Goal: Information Seeking & Learning: Learn about a topic

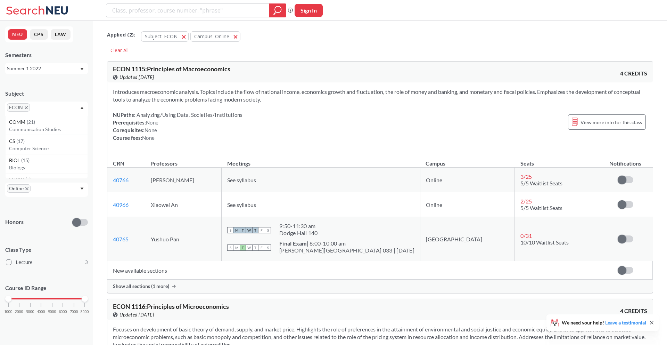
scroll to position [3, 0]
click at [13, 137] on span "CS" at bounding box center [12, 138] width 7 height 8
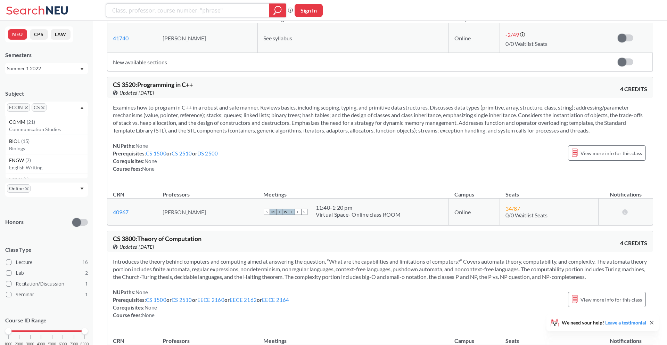
scroll to position [2118, 0]
drag, startPoint x: 112, startPoint y: 92, endPoint x: 135, endPoint y: 92, distance: 22.9
click at [135, 92] on div "CS 3520 : Programming in C++ View this course on Banner. Updated [DATE] 4 CREDI…" at bounding box center [379, 87] width 545 height 21
copy span "CS 3520"
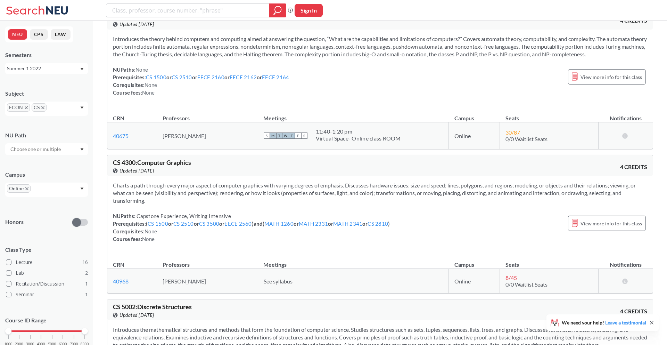
scroll to position [2355, 0]
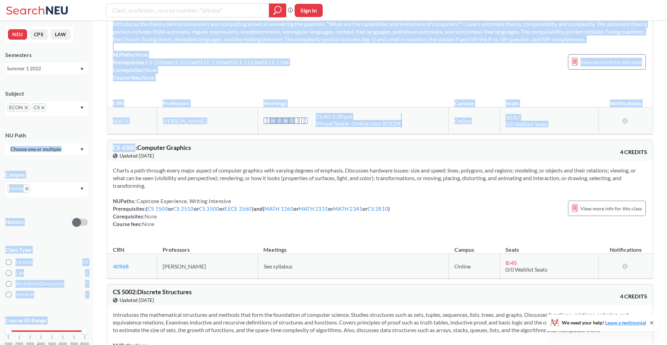
drag, startPoint x: 136, startPoint y: 152, endPoint x: 82, endPoint y: 151, distance: 53.9
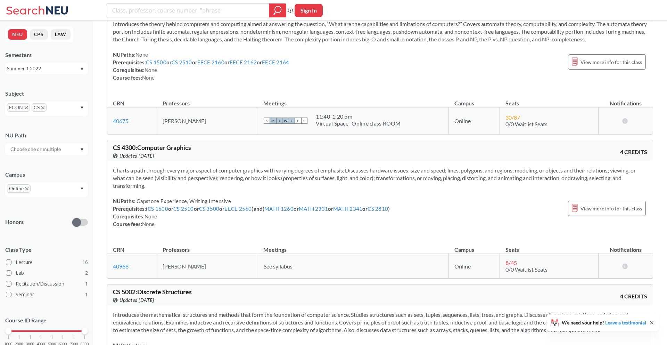
click at [132, 159] on span "Updated [DATE]" at bounding box center [136, 156] width 34 height 8
drag, startPoint x: 112, startPoint y: 154, endPoint x: 137, endPoint y: 155, distance: 24.7
click at [137, 155] on div "CS 4300 : Computer Graphics View this course on Banner. Updated [DATE] 4 CREDITS" at bounding box center [379, 150] width 545 height 21
copy span "CS 4300"
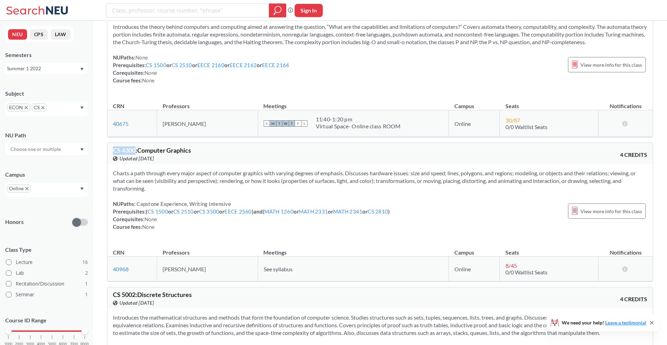
scroll to position [2347, 0]
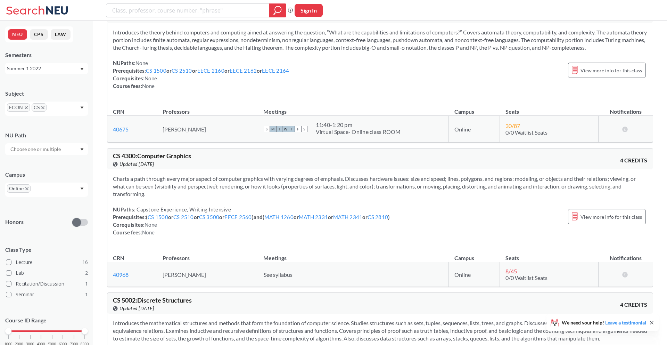
click at [36, 69] on div "Summer 1 2022" at bounding box center [43, 69] width 73 height 8
click at [27, 76] on div "Fall 2025" at bounding box center [46, 83] width 83 height 19
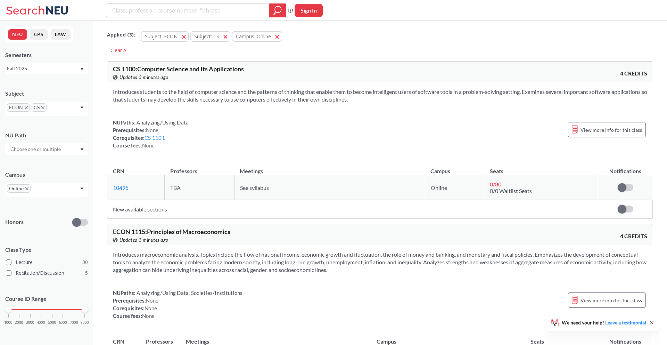
click at [26, 108] on icon "X to remove pill" at bounding box center [26, 107] width 3 height 3
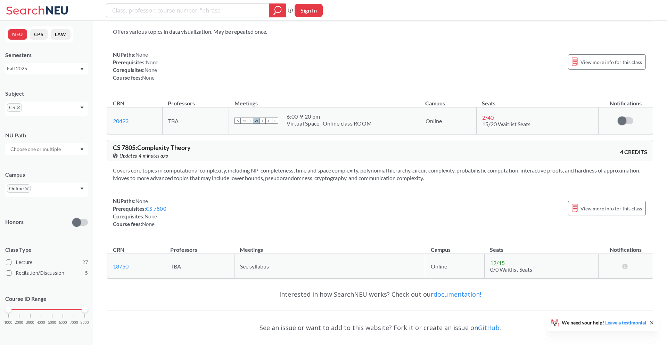
scroll to position [6681, 0]
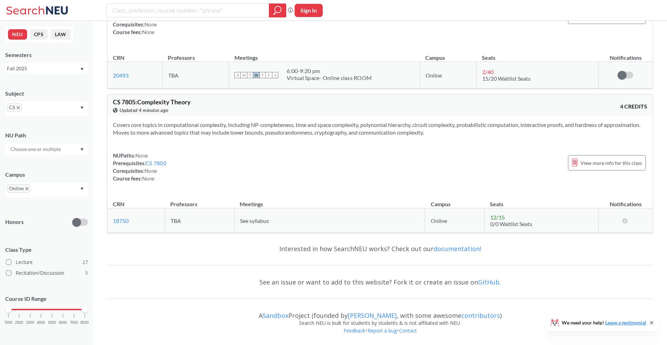
click at [61, 112] on div "CS" at bounding box center [46, 108] width 83 height 14
click at [34, 135] on p "Mathematics - CPS" at bounding box center [48, 138] width 78 height 7
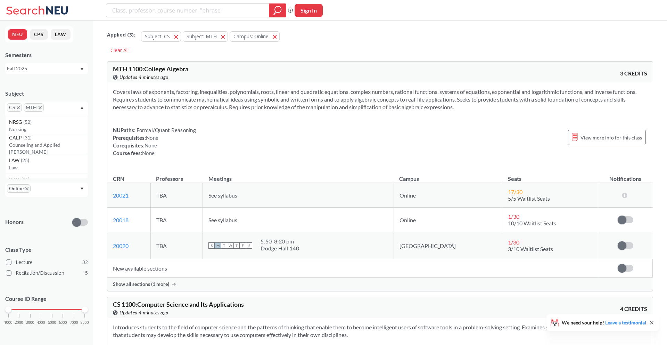
click at [19, 108] on icon "X to remove pill" at bounding box center [18, 107] width 3 height 3
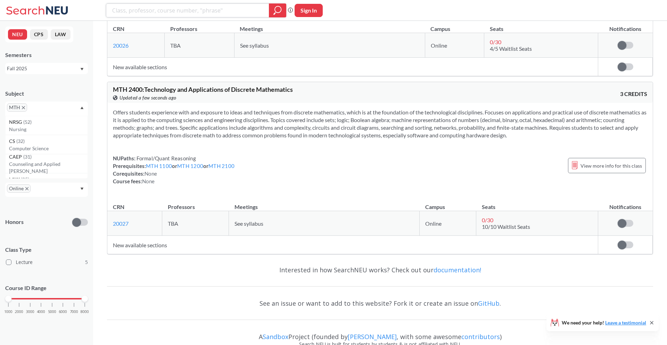
scroll to position [732, 0]
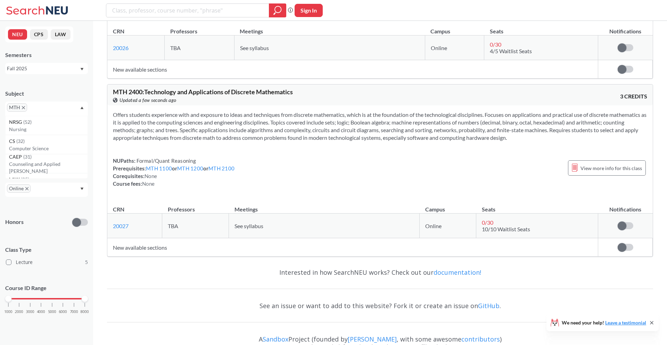
click at [24, 108] on icon "X to remove pill" at bounding box center [23, 107] width 3 height 3
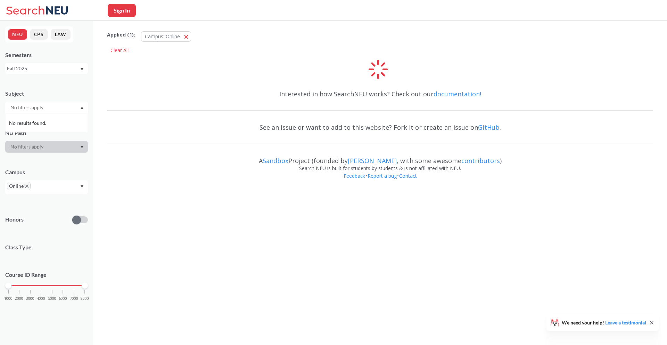
click at [31, 106] on input "text" at bounding box center [36, 107] width 58 height 8
click at [78, 112] on div at bounding box center [46, 107] width 83 height 12
click at [62, 183] on div "Online" at bounding box center [46, 187] width 83 height 14
click at [22, 147] on div at bounding box center [46, 147] width 83 height 12
click at [53, 104] on div at bounding box center [46, 107] width 83 height 12
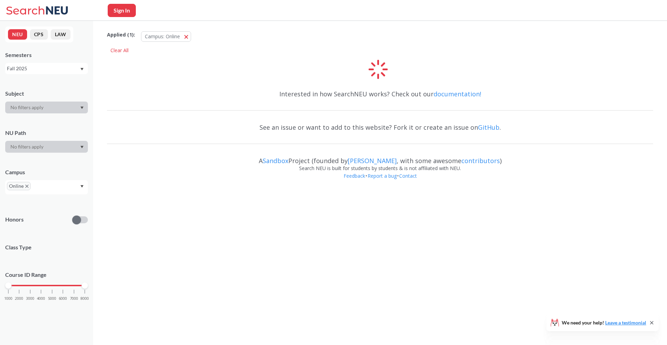
click at [53, 108] on div at bounding box center [46, 107] width 83 height 12
click at [50, 75] on div "NEU CPS LAW Semesters Fall 2025 Subject NU Path Campus Online Honors Class Type…" at bounding box center [46, 183] width 93 height 324
click at [43, 68] on div "Fall 2025" at bounding box center [43, 69] width 73 height 8
click at [32, 84] on div "Fall 2025" at bounding box center [48, 84] width 78 height 8
click at [39, 106] on div at bounding box center [46, 107] width 83 height 12
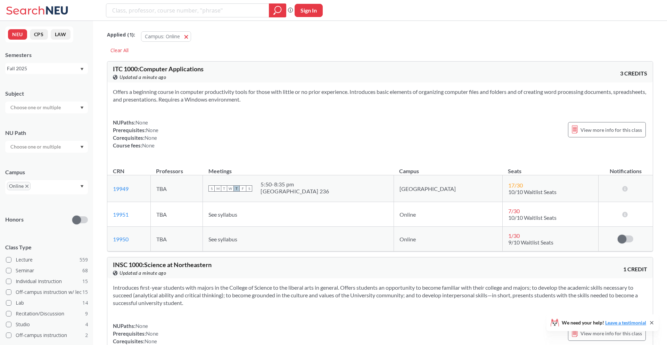
click at [58, 109] on input "text" at bounding box center [36, 107] width 58 height 8
click at [36, 149] on p "Finance & Insurance" at bounding box center [48, 149] width 78 height 7
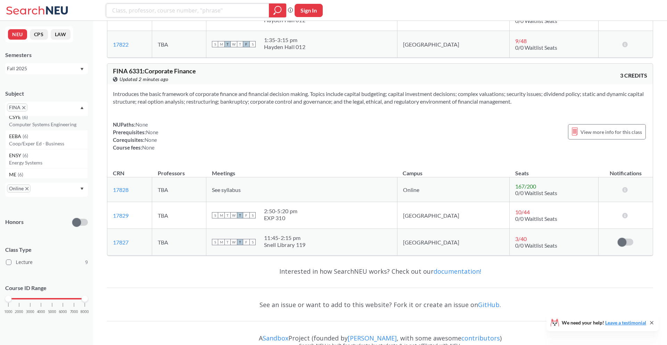
scroll to position [593, 0]
click at [32, 147] on p "Computer Systems Engineering" at bounding box center [48, 147] width 78 height 7
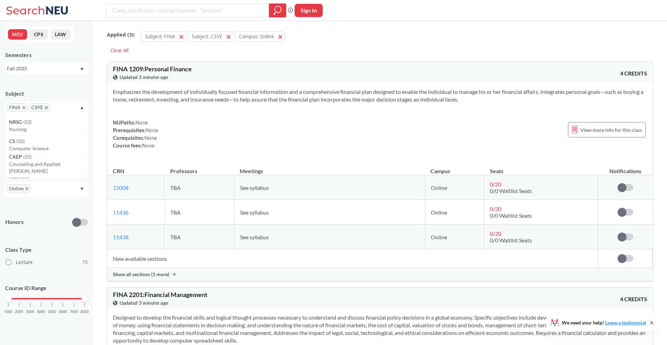
click at [25, 108] on icon "X to remove pill" at bounding box center [23, 107] width 3 height 3
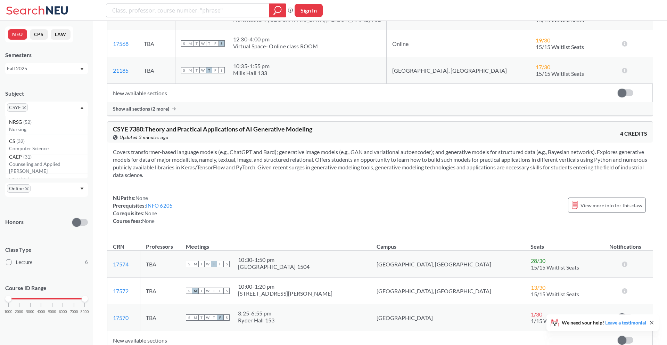
scroll to position [1049, 0]
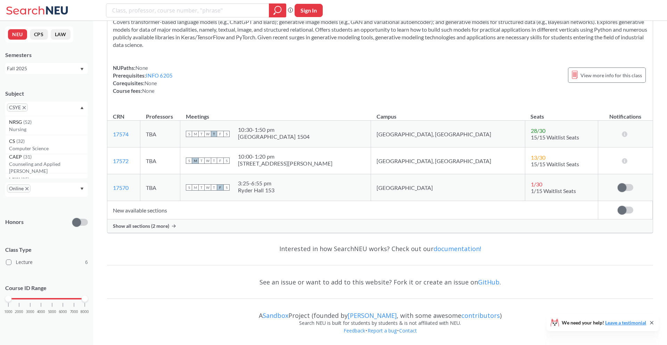
click at [25, 107] on icon "X to remove pill" at bounding box center [24, 107] width 3 height 3
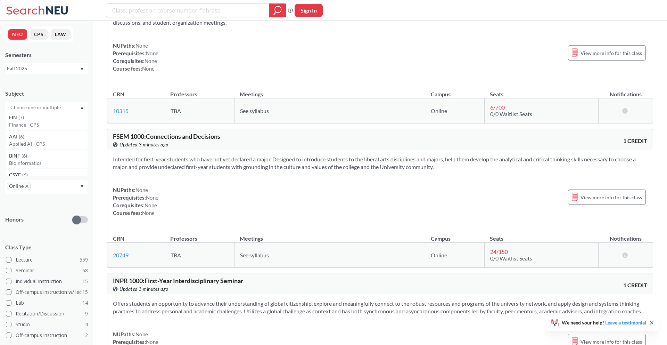
scroll to position [576, 0]
click at [31, 144] on p "Applied AI - CPS" at bounding box center [48, 143] width 78 height 7
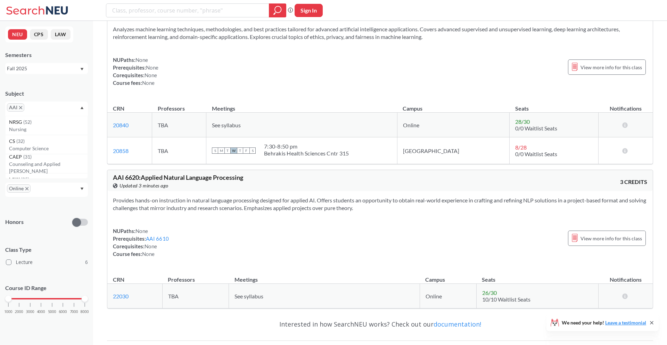
scroll to position [878, 0]
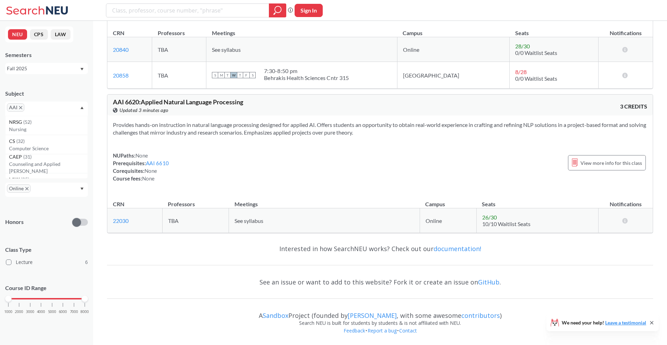
click at [19, 108] on icon "X to remove pill" at bounding box center [20, 107] width 3 height 3
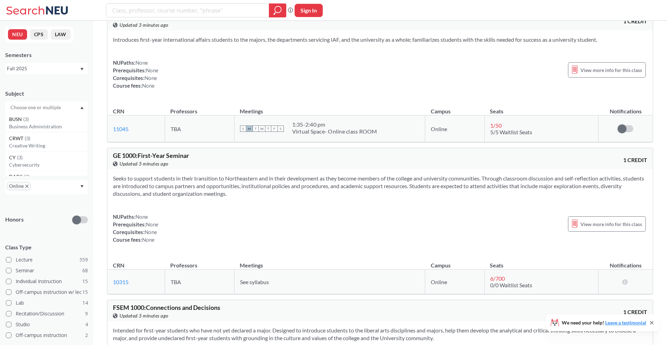
scroll to position [1034, 0]
click at [27, 125] on p "Business Administration" at bounding box center [48, 124] width 78 height 7
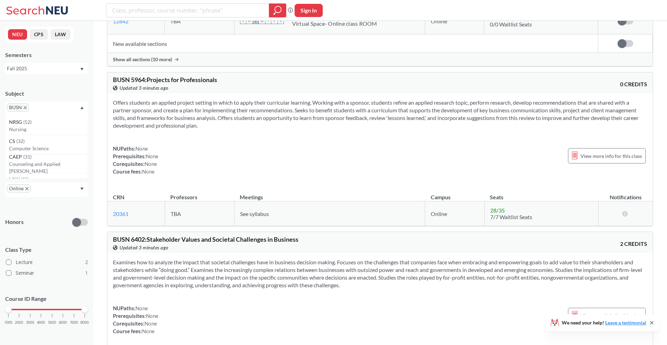
scroll to position [290, 0]
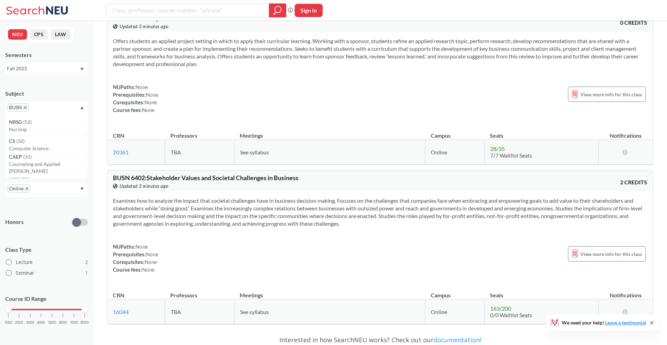
click at [27, 106] on span "BUSN" at bounding box center [18, 107] width 22 height 8
click at [26, 105] on span "BUSN" at bounding box center [18, 107] width 22 height 8
click at [24, 108] on icon "X to remove pill" at bounding box center [25, 107] width 3 height 3
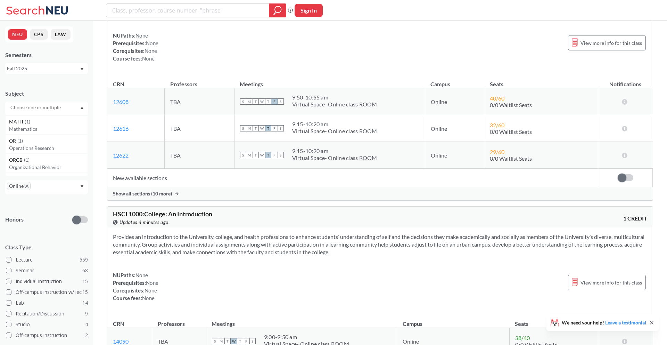
scroll to position [2255, 0]
click at [25, 122] on span "( 1 )" at bounding box center [28, 119] width 6 height 6
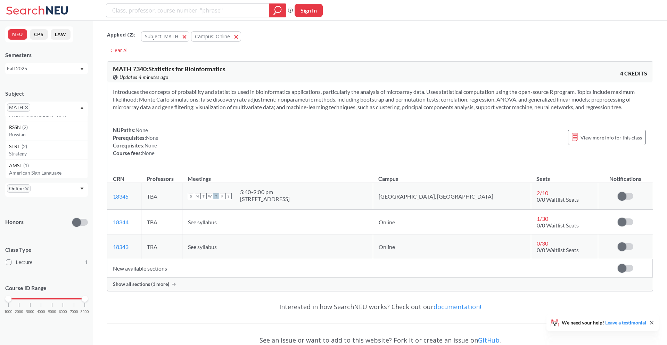
scroll to position [1751, 0]
click at [40, 105] on div "MATH" at bounding box center [46, 108] width 83 height 14
click at [40, 108] on input "text" at bounding box center [42, 110] width 20 height 8
type input "pols"
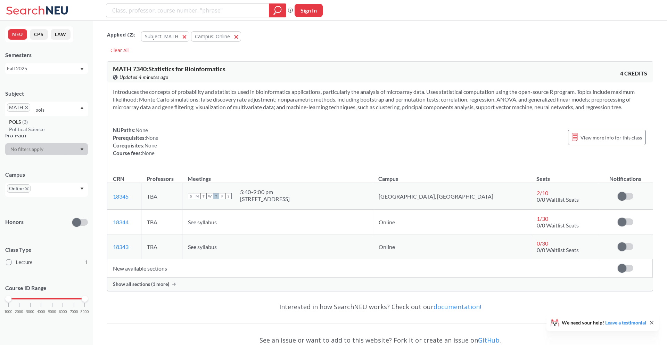
click at [34, 121] on div "POLS ( 3 )" at bounding box center [48, 122] width 78 height 8
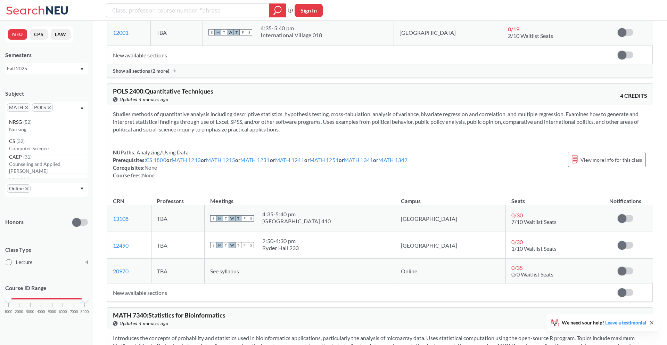
scroll to position [443, 0]
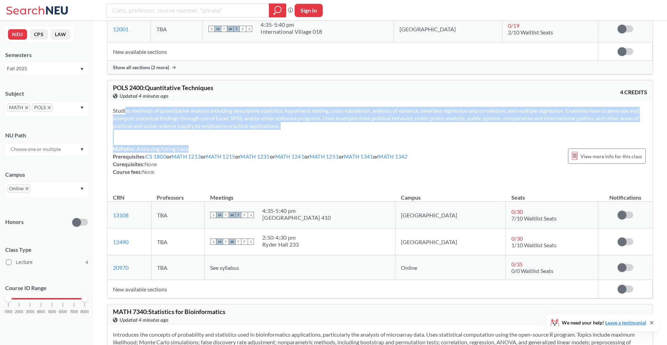
drag, startPoint x: 133, startPoint y: 104, endPoint x: 302, endPoint y: 149, distance: 174.7
click at [302, 149] on div "Studies methods of quantitative analysis including descriptive statistics, hypo…" at bounding box center [379, 143] width 545 height 85
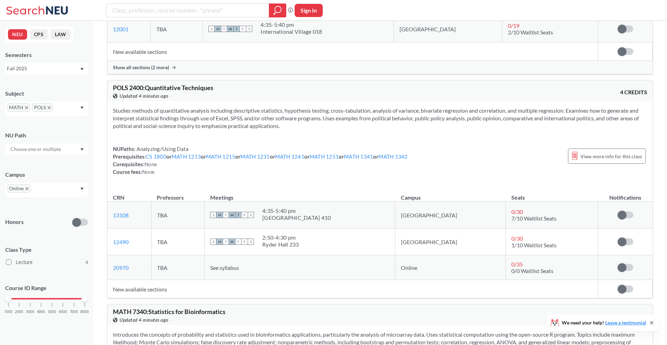
click at [221, 115] on section "Studies methods of quantitative analysis including descriptive statistics, hypo…" at bounding box center [380, 118] width 534 height 23
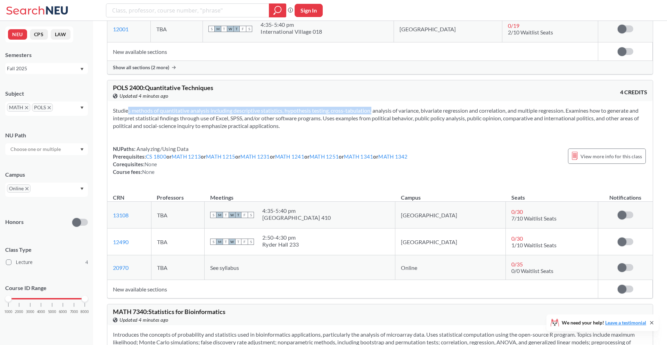
drag, startPoint x: 115, startPoint y: 108, endPoint x: 363, endPoint y: 108, distance: 247.7
click at [363, 108] on section "Studies methods of quantitative analysis including descriptive statistics, hypo…" at bounding box center [380, 118] width 534 height 23
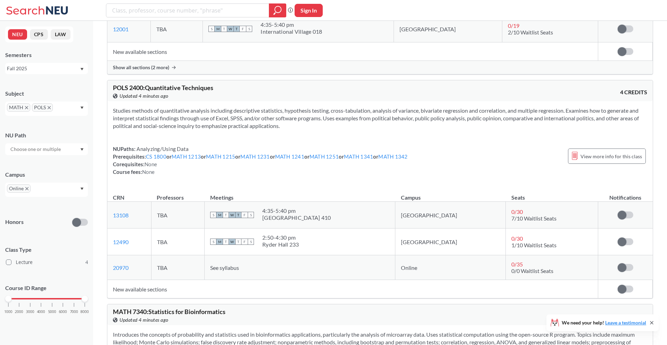
click at [363, 110] on section "Studies methods of quantitative analysis including descriptive statistics, hypo…" at bounding box center [380, 118] width 534 height 23
drag, startPoint x: 328, startPoint y: 110, endPoint x: 537, endPoint y: 108, distance: 208.8
click at [537, 108] on section "Studies methods of quantitative analysis including descriptive statistics, hypo…" at bounding box center [380, 118] width 534 height 23
drag, startPoint x: 487, startPoint y: 108, endPoint x: 592, endPoint y: 110, distance: 105.3
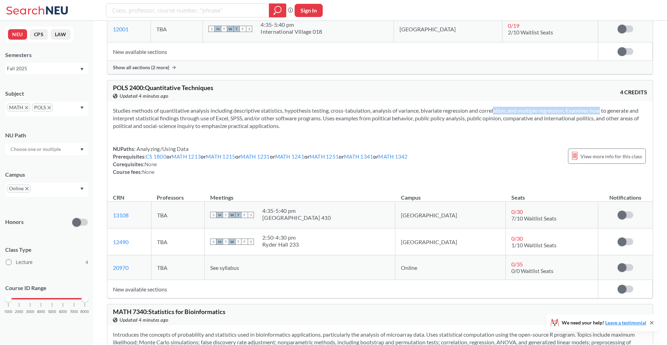
click at [592, 110] on section "Studies methods of quantitative analysis including descriptive statistics, hypo…" at bounding box center [380, 118] width 534 height 23
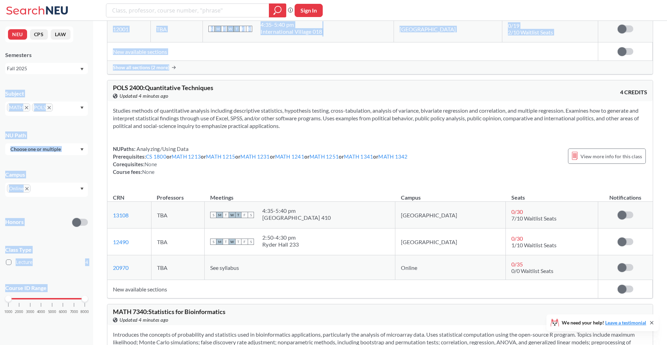
drag, startPoint x: 230, startPoint y: 83, endPoint x: 97, endPoint y: 78, distance: 133.1
click at [95, 78] on div "Applied ( 3 ): Subject: MATH MATH Subject: POLS POLS Campus: Online Online Clea…" at bounding box center [380, 111] width 574 height 1067
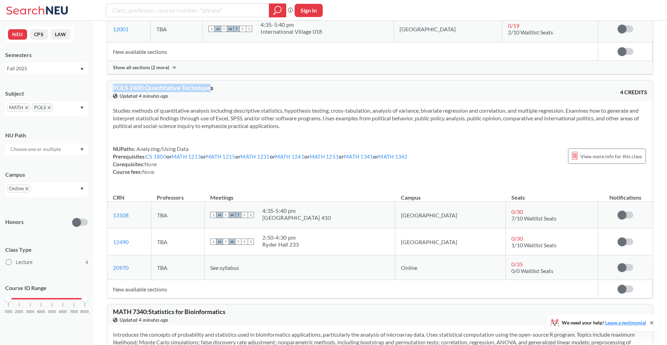
drag, startPoint x: 113, startPoint y: 86, endPoint x: 213, endPoint y: 87, distance: 100.0
click at [213, 87] on span "POLS 2400 : Quantitative Techniques" at bounding box center [163, 88] width 100 height 8
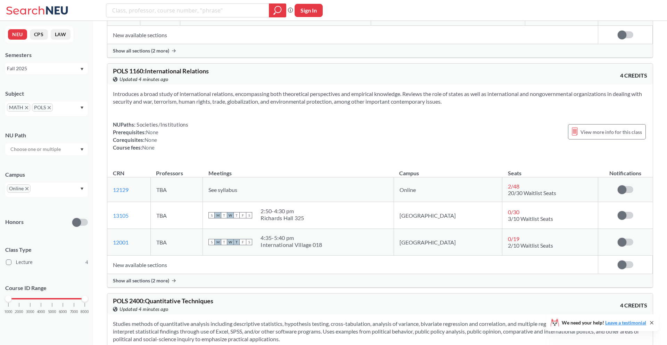
scroll to position [0, 0]
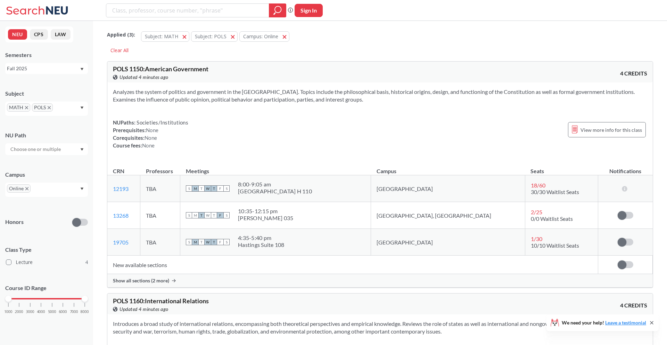
click at [47, 108] on span "POLS" at bounding box center [42, 107] width 21 height 8
click at [49, 107] on icon "X to remove pill" at bounding box center [49, 107] width 3 height 3
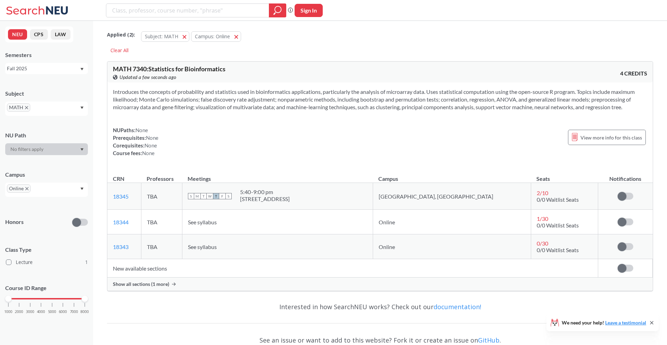
click at [67, 110] on div "MATH" at bounding box center [46, 108] width 83 height 14
click at [29, 139] on div "CS ( 32 )" at bounding box center [48, 141] width 78 height 8
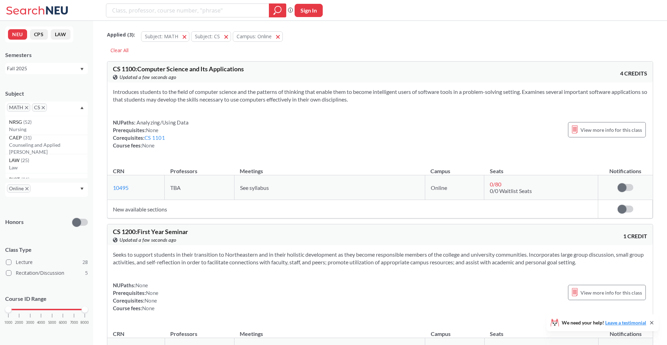
click at [26, 107] on icon "X to remove pill" at bounding box center [26, 107] width 3 height 3
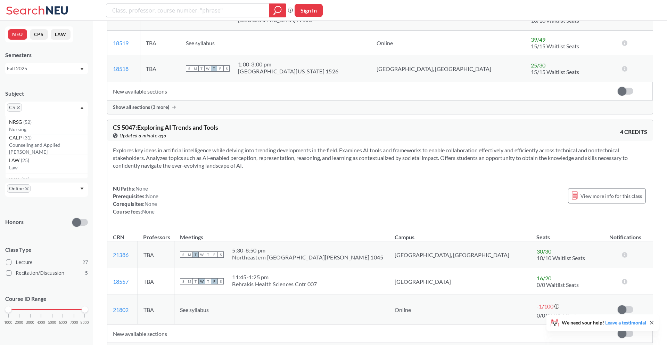
scroll to position [3381, 0]
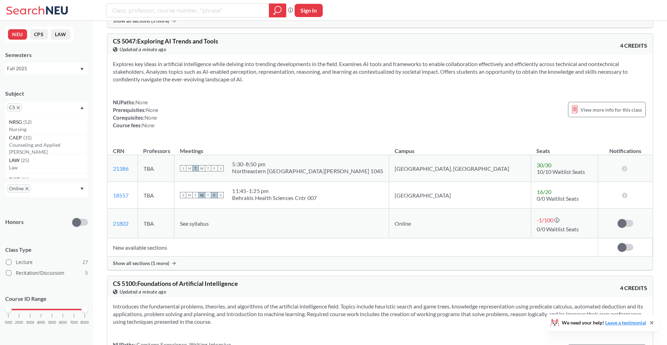
click at [19, 109] on icon "X to remove pill" at bounding box center [18, 107] width 3 height 3
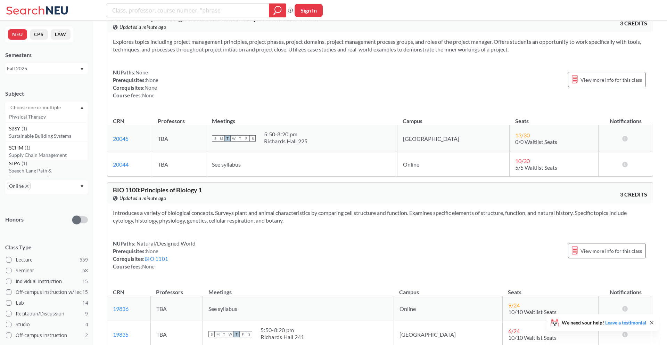
scroll to position [2341, 0]
click at [25, 153] on p "Supply Chain Management" at bounding box center [48, 154] width 78 height 7
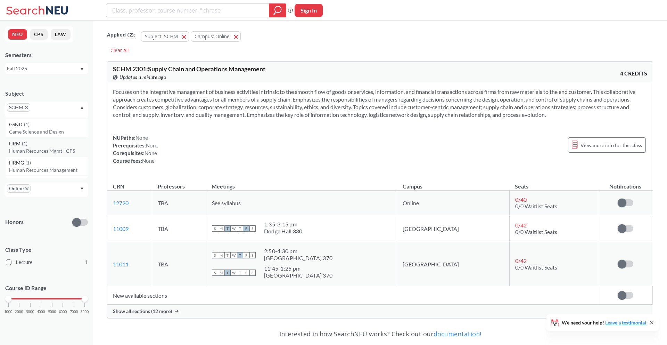
scroll to position [2034, 0]
click at [62, 136] on p "Game Science and Design" at bounding box center [48, 139] width 78 height 7
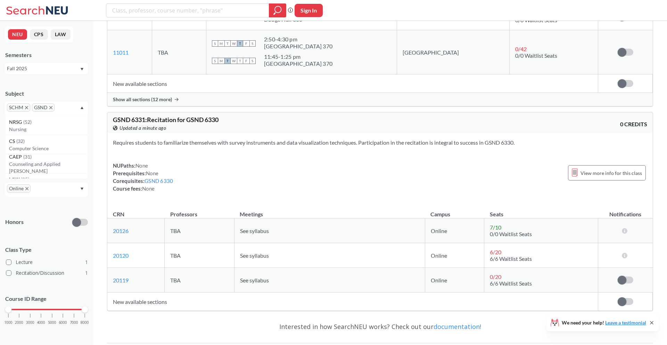
scroll to position [212, 0]
click at [52, 106] on icon "X to remove pill" at bounding box center [50, 107] width 3 height 3
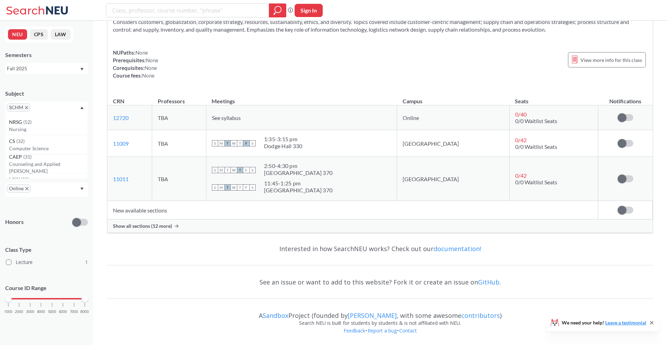
click at [24, 107] on span "SCHM" at bounding box center [18, 107] width 23 height 8
click at [26, 109] on icon "X to remove pill" at bounding box center [26, 107] width 3 height 3
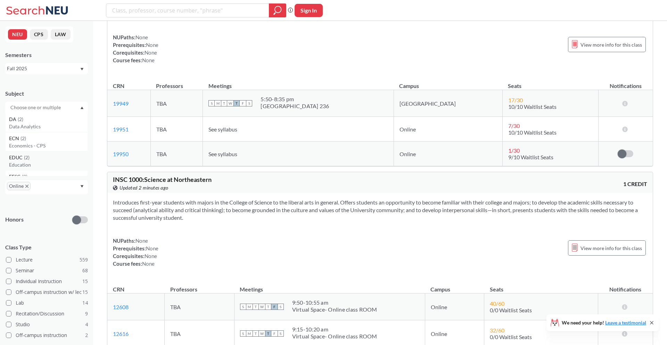
scroll to position [1471, 0]
click at [32, 143] on p "Economics - CPS" at bounding box center [48, 145] width 78 height 7
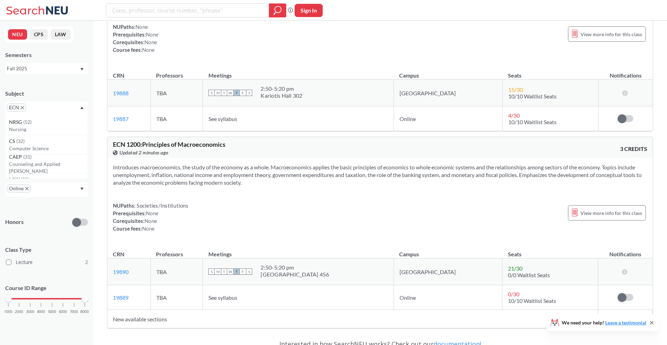
scroll to position [98, 0]
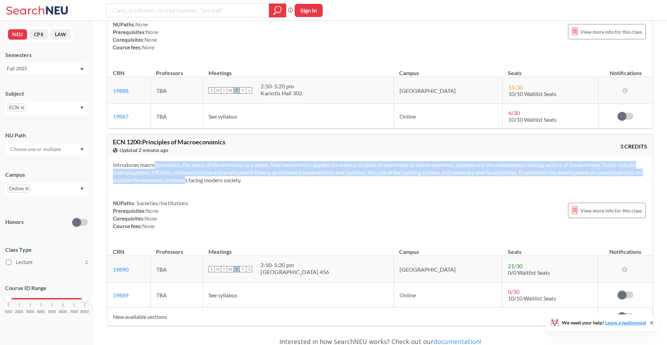
drag, startPoint x: 141, startPoint y: 168, endPoint x: 231, endPoint y: 199, distance: 95.7
click at [230, 199] on div "Introduces macroeconomics, the study of the economy as a whole. Macroeconomics …" at bounding box center [379, 197] width 545 height 85
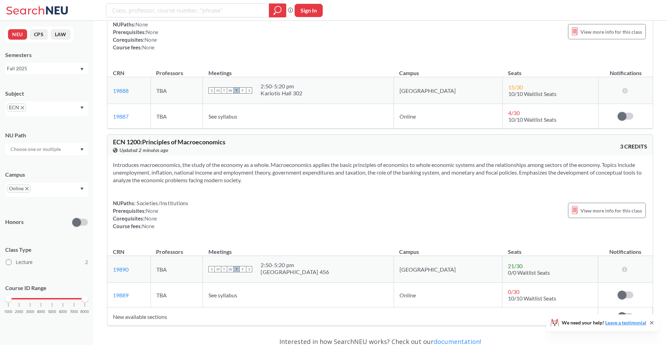
click at [203, 180] on section "Introduces macroeconomics, the study of the economy as a whole. Macroeconomics …" at bounding box center [380, 172] width 534 height 23
drag, startPoint x: 182, startPoint y: 164, endPoint x: 281, endPoint y: 164, distance: 98.6
click at [281, 164] on section "Introduces macroeconomics, the study of the economy as a whole. Macroeconomics …" at bounding box center [380, 172] width 534 height 23
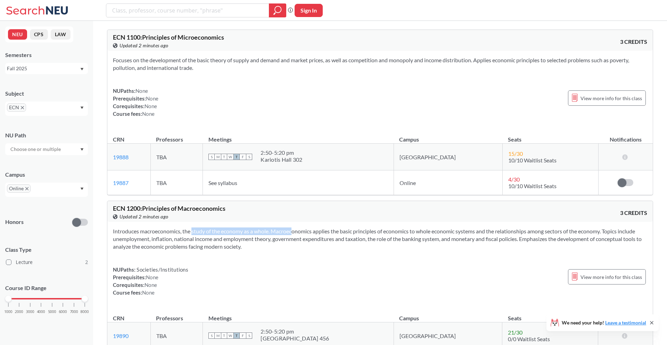
scroll to position [0, 0]
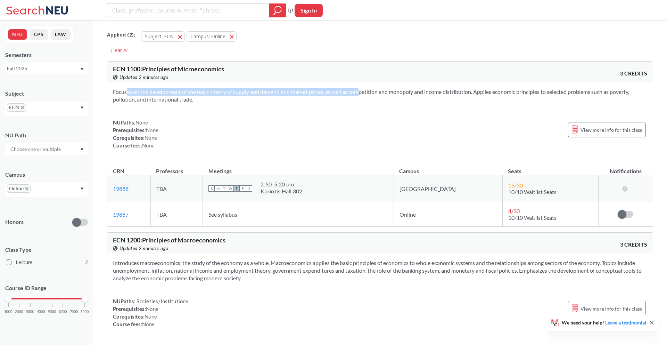
drag, startPoint x: 157, startPoint y: 86, endPoint x: 363, endPoint y: 99, distance: 206.4
click at [363, 99] on div "Focuses on the development of the basic theory of supply and demand and market …" at bounding box center [379, 121] width 545 height 78
click at [356, 97] on section "Focuses on the development of the basic theory of supply and demand and market …" at bounding box center [380, 95] width 534 height 15
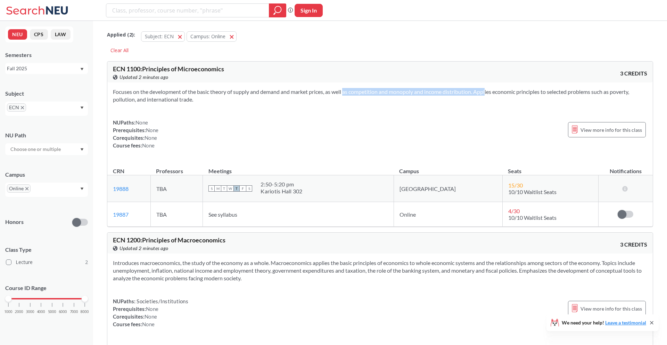
drag, startPoint x: 336, startPoint y: 94, endPoint x: 476, endPoint y: 94, distance: 140.7
click at [476, 94] on section "Focuses on the development of the basic theory of supply and demand and market …" at bounding box center [380, 95] width 534 height 15
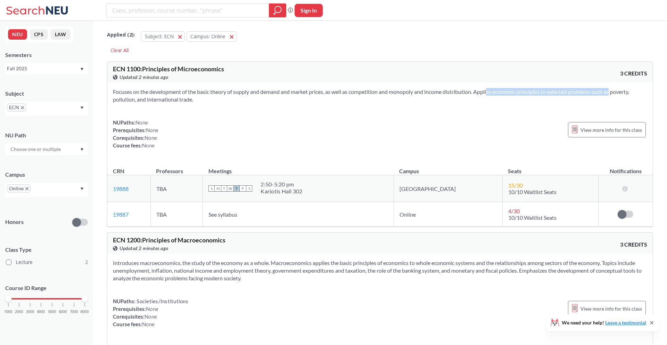
drag, startPoint x: 478, startPoint y: 93, endPoint x: 605, endPoint y: 93, distance: 126.4
click at [605, 93] on section "Focuses on the development of the basic theory of supply and demand and market …" at bounding box center [380, 95] width 534 height 15
drag, startPoint x: 115, startPoint y: 99, endPoint x: 187, endPoint y: 99, distance: 72.2
click at [187, 99] on section "Focuses on the development of the basic theory of supply and demand and market …" at bounding box center [380, 95] width 534 height 15
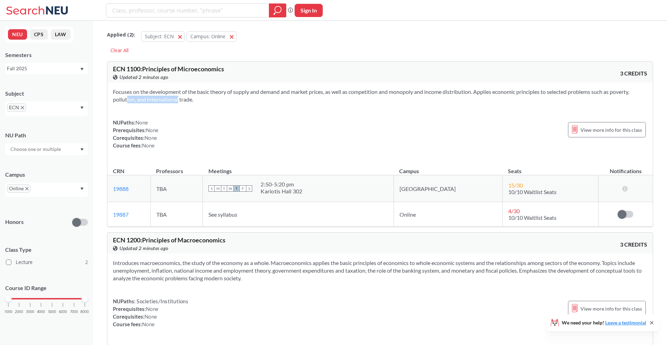
click at [187, 99] on section "Focuses on the development of the basic theory of supply and demand and market …" at bounding box center [380, 95] width 534 height 15
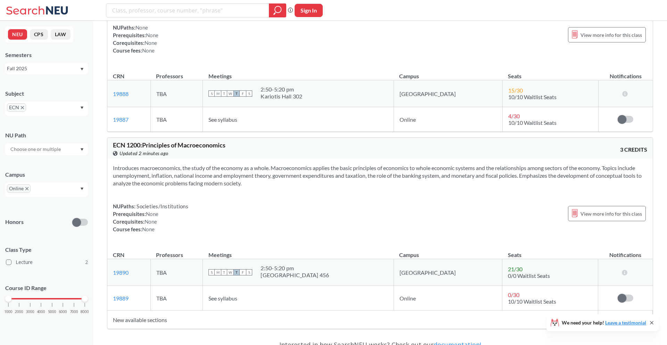
scroll to position [97, 0]
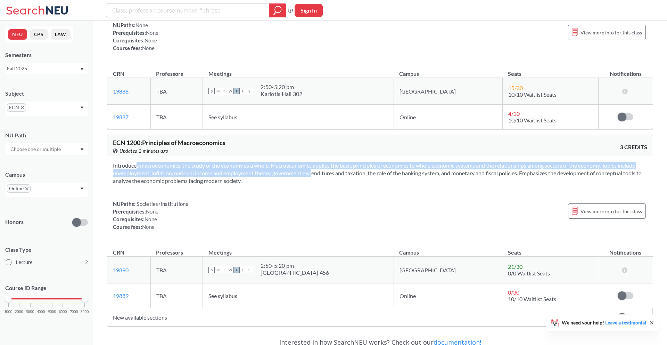
drag, startPoint x: 121, startPoint y: 168, endPoint x: 307, endPoint y: 173, distance: 186.2
click at [307, 173] on section "Introduces macroeconomics, the study of the economy as a whole. Macroeconomics …" at bounding box center [380, 173] width 534 height 23
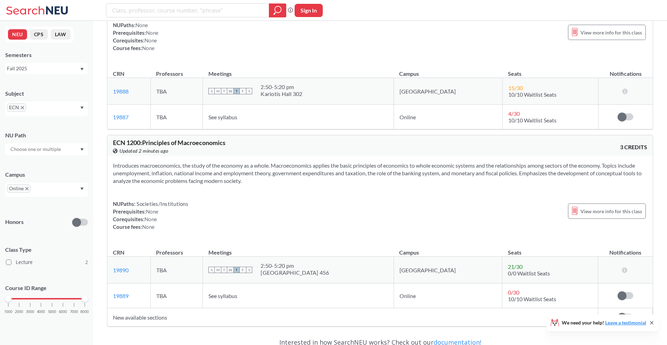
drag, startPoint x: 284, startPoint y: 170, endPoint x: 497, endPoint y: 178, distance: 212.7
click at [497, 178] on section "Introduces macroeconomics, the study of the economy as a whole. Macroeconomics …" at bounding box center [380, 173] width 534 height 23
drag, startPoint x: 452, startPoint y: 168, endPoint x: 604, endPoint y: 168, distance: 152.8
click at [604, 168] on section "Introduces macroeconomics, the study of the economy as a whole. Macroeconomics …" at bounding box center [380, 173] width 534 height 23
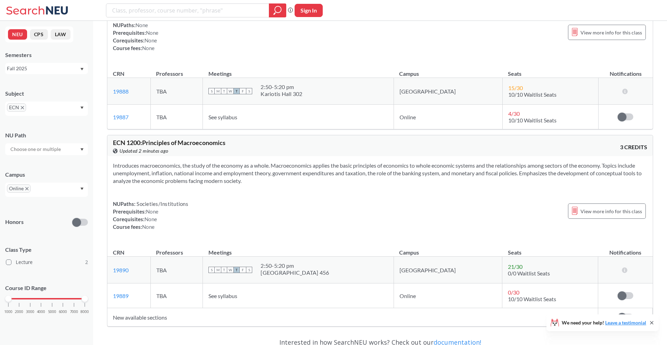
click at [601, 169] on section "Introduces macroeconomics, the study of the economy as a whole. Macroeconomics …" at bounding box center [380, 173] width 534 height 23
drag, startPoint x: 113, startPoint y: 172, endPoint x: 232, endPoint y: 169, distance: 119.5
click at [232, 169] on section "Introduces macroeconomics, the study of the economy as a whole. Macroeconomics …" at bounding box center [380, 173] width 534 height 23
drag, startPoint x: 201, startPoint y: 174, endPoint x: 287, endPoint y: 175, distance: 85.8
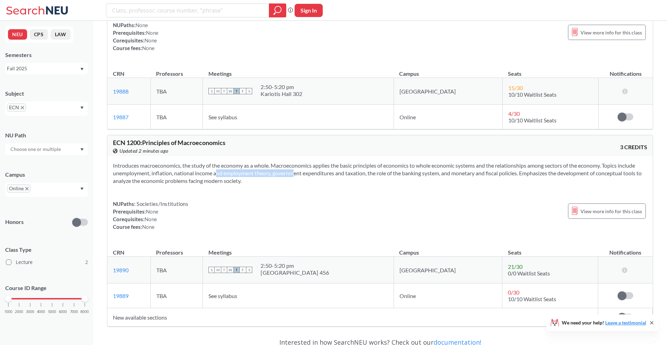
click at [279, 175] on section "Introduces macroeconomics, the study of the economy as a whole. Macroeconomics …" at bounding box center [380, 173] width 534 height 23
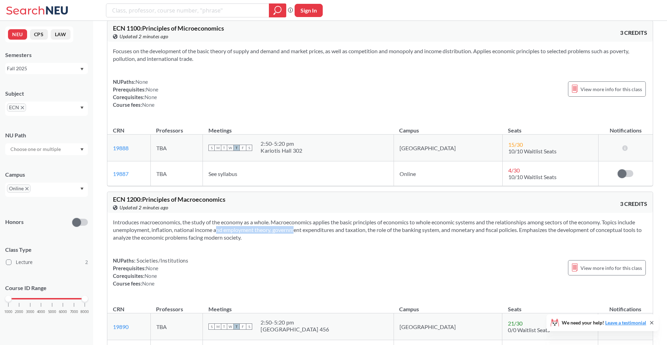
scroll to position [0, 0]
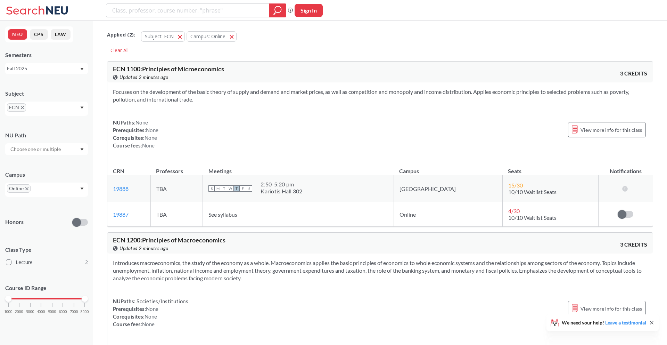
click at [76, 111] on div "ECN" at bounding box center [46, 108] width 83 height 14
click at [32, 107] on input "text" at bounding box center [38, 110] width 20 height 8
type input "ds"
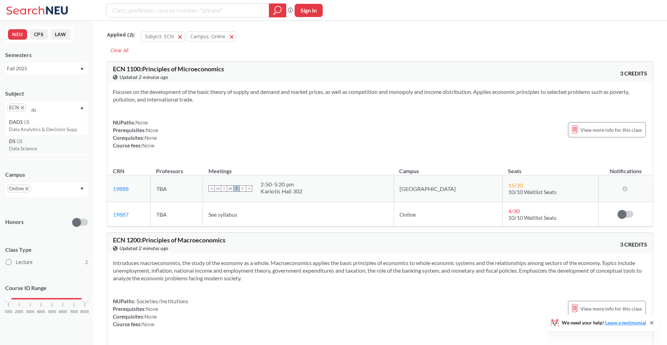
click at [20, 143] on span "( 3 )" at bounding box center [20, 141] width 6 height 6
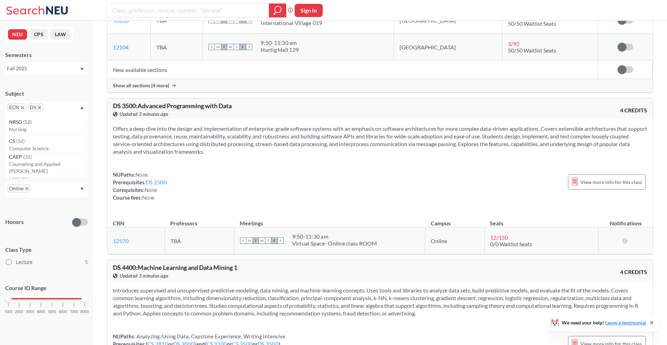
scroll to position [477, 0]
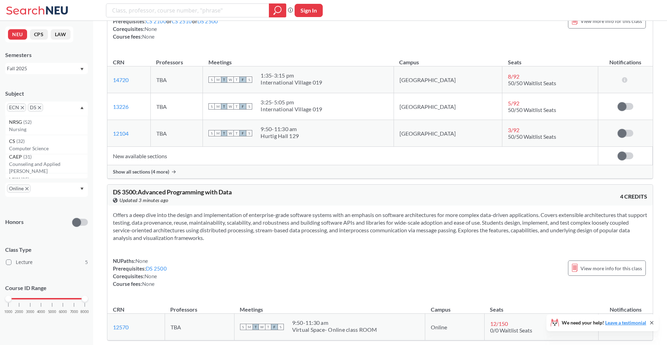
click at [40, 106] on icon "X to remove pill" at bounding box center [39, 107] width 3 height 3
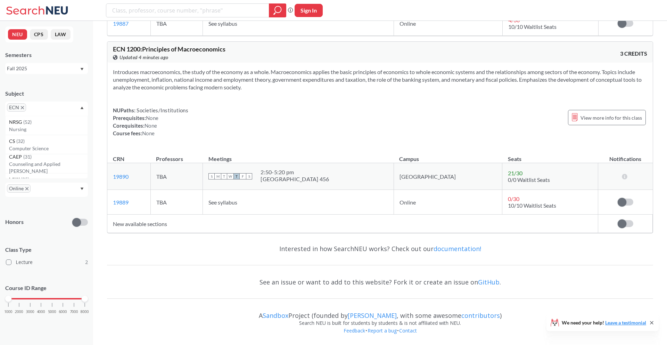
click at [29, 106] on input "text" at bounding box center [38, 110] width 20 height 8
type input "pols"
click at [27, 133] on div "POLS ( 3 ) Political Science" at bounding box center [46, 125] width 83 height 19
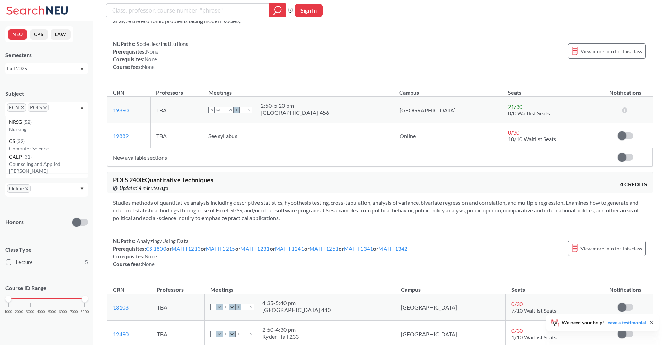
scroll to position [745, 0]
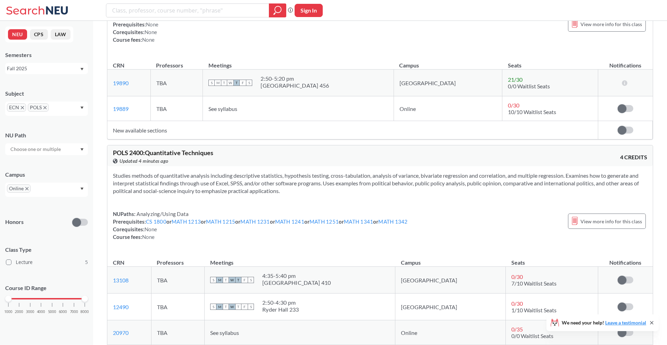
click at [133, 152] on span "POLS 2400 : Quantitative Techniques" at bounding box center [163, 153] width 100 height 8
drag, startPoint x: 116, startPoint y: 174, endPoint x: 518, endPoint y: 204, distance: 403.7
click at [518, 204] on div "Studies methods of quantitative analysis including descriptive statistics, hypo…" at bounding box center [379, 208] width 545 height 85
click at [392, 165] on div "POLS 2400 : Quantitative Techniques View this course on Banner. Updated 4 minut…" at bounding box center [379, 155] width 545 height 21
drag, startPoint x: 356, startPoint y: 173, endPoint x: 520, endPoint y: 173, distance: 163.6
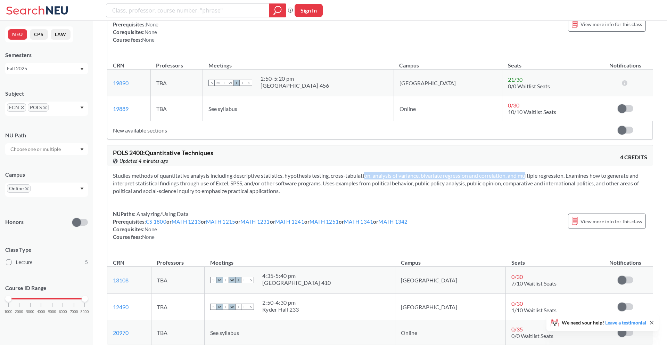
click at [520, 173] on section "Studies methods of quantitative analysis including descriptive statistics, hypo…" at bounding box center [380, 183] width 534 height 23
drag, startPoint x: 465, startPoint y: 176, endPoint x: 578, endPoint y: 176, distance: 112.9
click at [578, 176] on section "Studies methods of quantitative analysis including descriptive statistics, hypo…" at bounding box center [380, 183] width 534 height 23
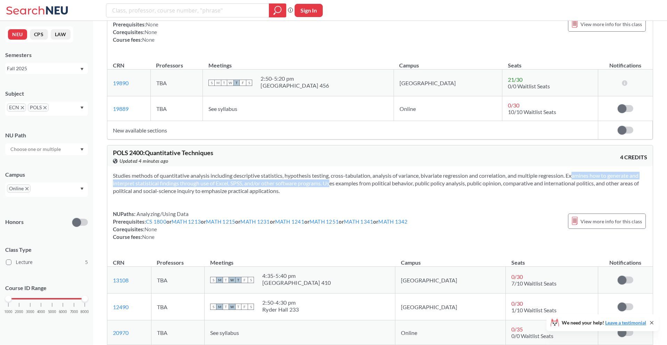
drag, startPoint x: 565, startPoint y: 176, endPoint x: 322, endPoint y: 185, distance: 243.7
click at [322, 185] on section "Studies methods of quantitative analysis including descriptive statistics, hypo…" at bounding box center [380, 183] width 534 height 23
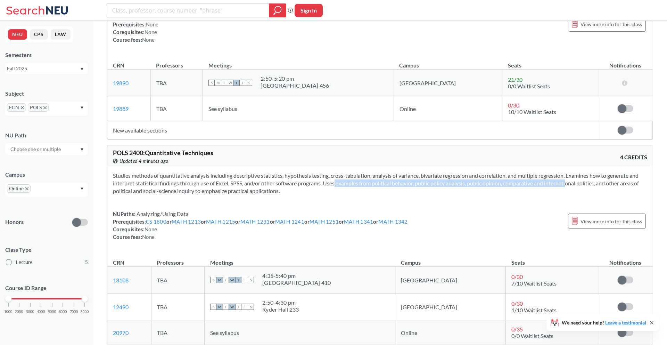
drag, startPoint x: 325, startPoint y: 183, endPoint x: 558, endPoint y: 185, distance: 232.7
click at [558, 185] on section "Studies methods of quantitative analysis including descriptive statistics, hypo…" at bounding box center [380, 183] width 534 height 23
drag, startPoint x: 510, startPoint y: 186, endPoint x: 601, endPoint y: 189, distance: 91.0
click at [604, 189] on section "Studies methods of quantitative analysis including descriptive statistics, hypo…" at bounding box center [380, 183] width 534 height 23
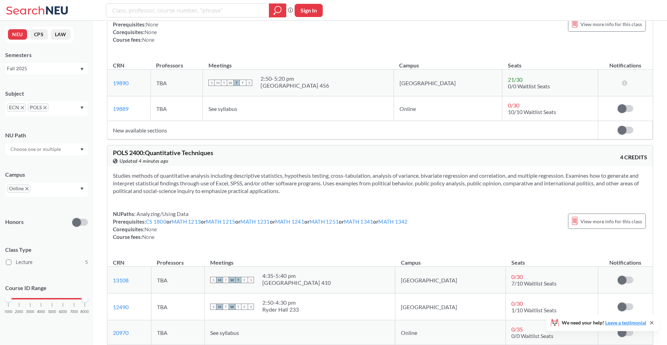
click at [135, 192] on section "Studies methods of quantitative analysis including descriptive statistics, hypo…" at bounding box center [380, 183] width 534 height 23
drag, startPoint x: 132, startPoint y: 192, endPoint x: 229, endPoint y: 191, distance: 96.6
click at [229, 191] on section "Studies methods of quantitative analysis including descriptive statistics, hypo…" at bounding box center [380, 183] width 534 height 23
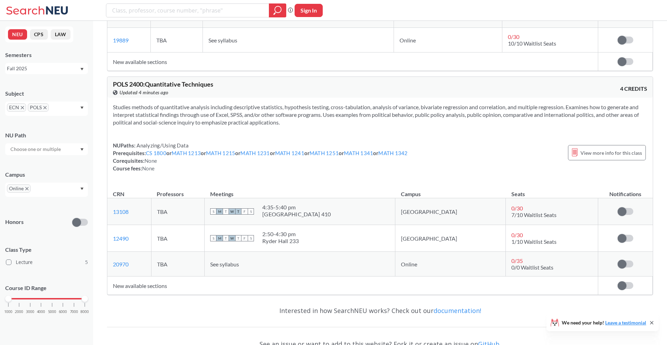
scroll to position [801, 0]
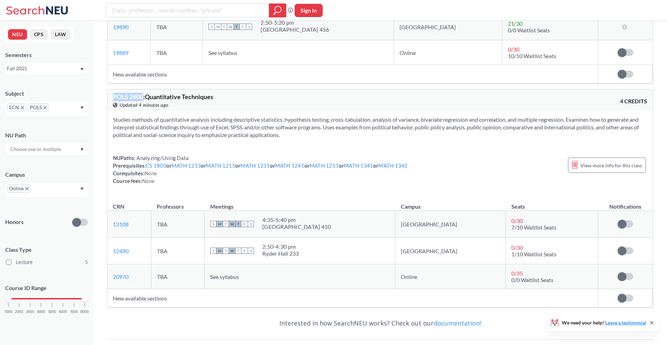
drag, startPoint x: 113, startPoint y: 93, endPoint x: 143, endPoint y: 94, distance: 30.2
click at [143, 94] on span "POLS 2400 : Quantitative Techniques" at bounding box center [163, 97] width 100 height 8
copy span "POLS 2400"
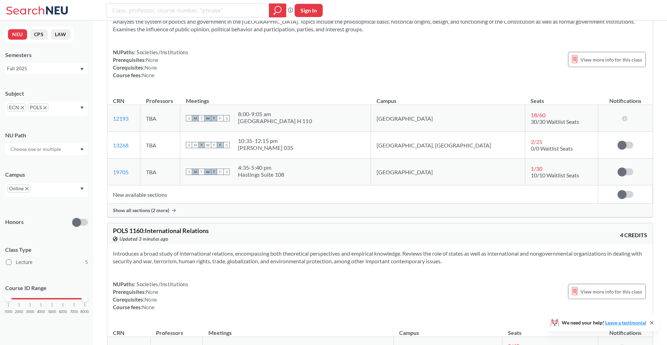
scroll to position [222, 0]
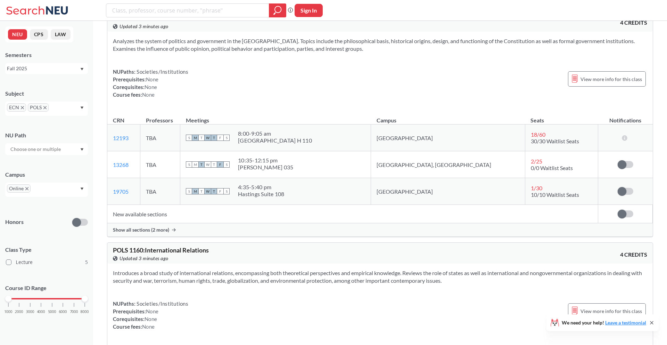
click at [44, 107] on icon "X to remove pill" at bounding box center [44, 107] width 3 height 3
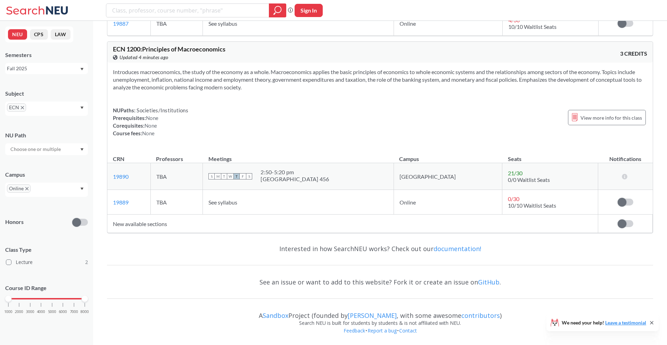
click at [21, 108] on icon "X to remove pill" at bounding box center [22, 107] width 3 height 3
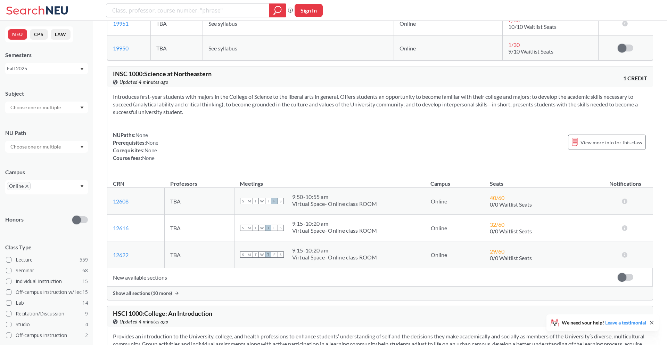
click at [31, 108] on input "text" at bounding box center [36, 107] width 58 height 8
click at [22, 137] on span "( 32 )" at bounding box center [20, 138] width 8 height 6
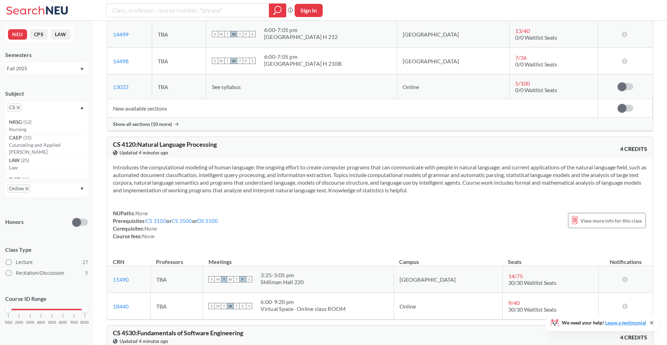
scroll to position [978, 0]
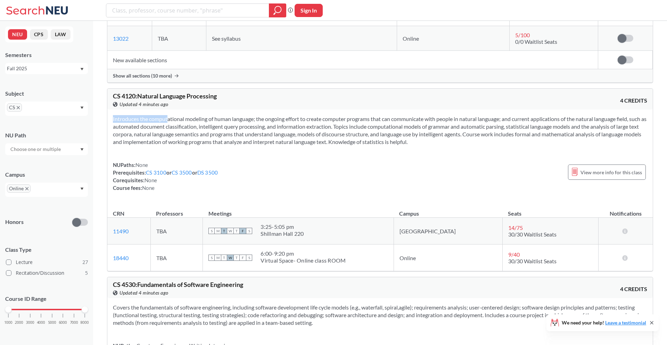
drag, startPoint x: 152, startPoint y: 127, endPoint x: 271, endPoint y: 160, distance: 123.0
click at [271, 160] on div "Introduces the computational modeling of human language; the ongoing effort to …" at bounding box center [379, 155] width 545 height 93
click at [247, 142] on section "Introduces the computational modeling of human language; the ongoing effort to …" at bounding box center [380, 130] width 534 height 31
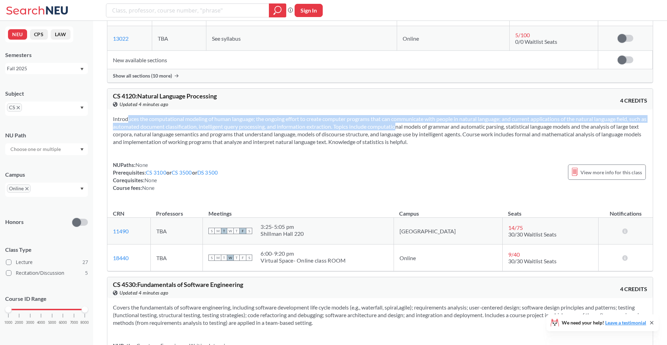
drag, startPoint x: 114, startPoint y: 125, endPoint x: 393, endPoint y: 134, distance: 279.4
click at [393, 134] on section "Introduces the computational modeling of human language; the ongoing effort to …" at bounding box center [380, 130] width 534 height 31
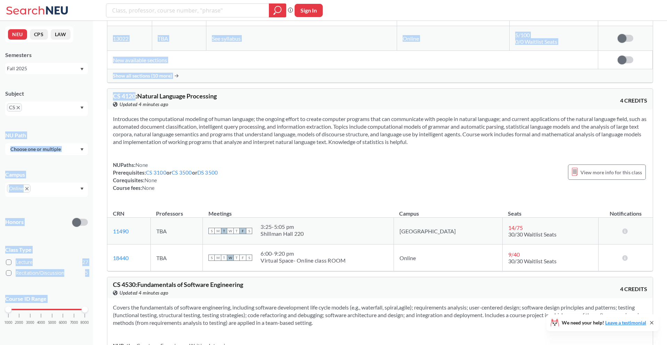
drag, startPoint x: 135, startPoint y: 104, endPoint x: 89, endPoint y: 104, distance: 46.5
click at [89, 104] on div "NEU CPS LAW Semesters Fall 2025 Subject CS NU Path Campus Online Honors Class T…" at bounding box center [333, 101] width 667 height 2158
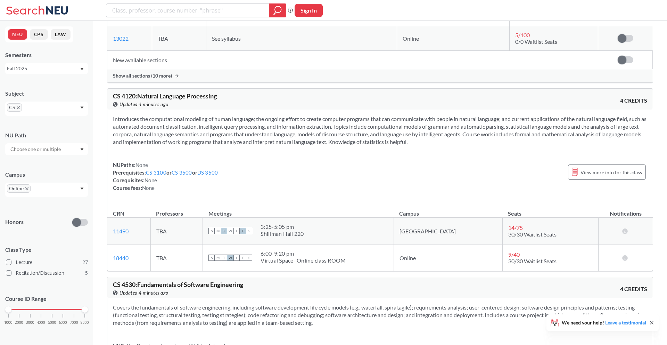
click at [142, 100] on span "CS 4120 : Natural Language Processing" at bounding box center [165, 96] width 104 height 8
drag, startPoint x: 113, startPoint y: 105, endPoint x: 137, endPoint y: 104, distance: 24.0
click at [137, 100] on span "CS 4120 : Natural Language Processing" at bounding box center [165, 96] width 104 height 8
copy span "CS 4120"
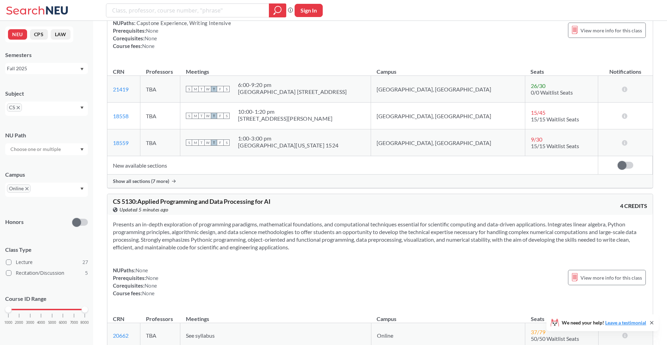
scroll to position [4030, 0]
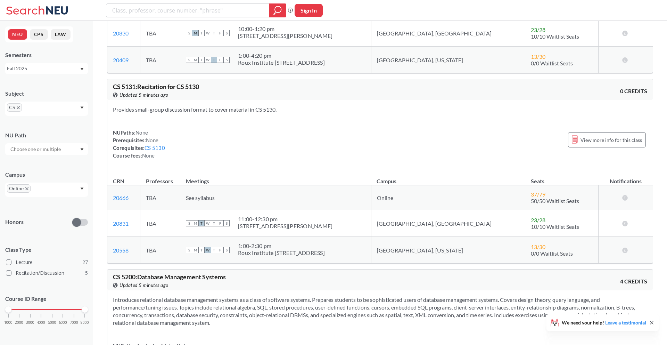
click at [76, 112] on div "CS" at bounding box center [46, 108] width 83 height 14
click at [44, 151] on p "Accounting - CPS" at bounding box center [48, 151] width 78 height 7
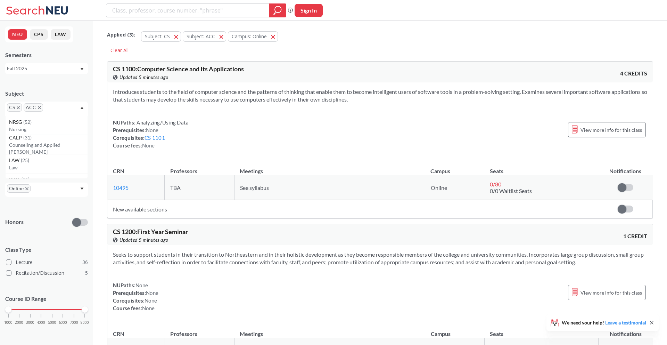
click at [20, 106] on span "CS" at bounding box center [14, 107] width 15 height 8
click at [18, 107] on icon "X to remove pill" at bounding box center [18, 107] width 3 height 3
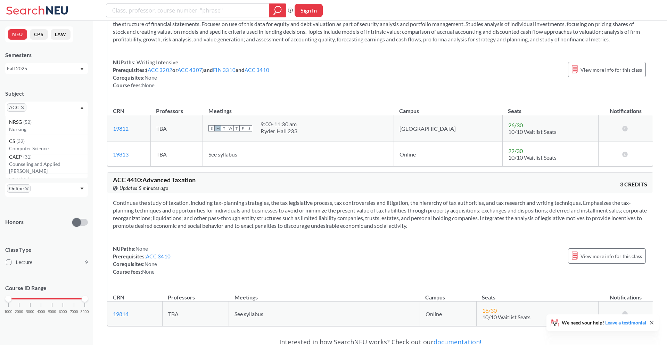
scroll to position [1407, 0]
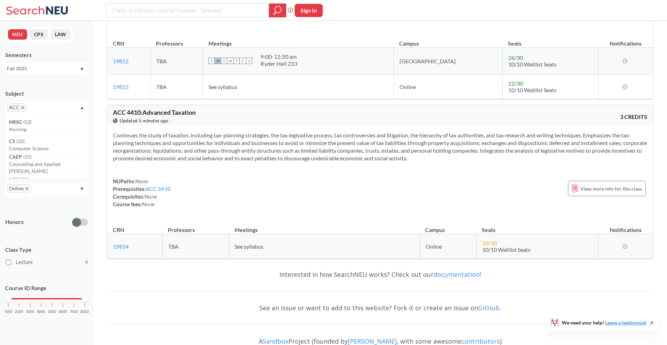
click at [23, 108] on icon "X to remove pill" at bounding box center [22, 107] width 3 height 3
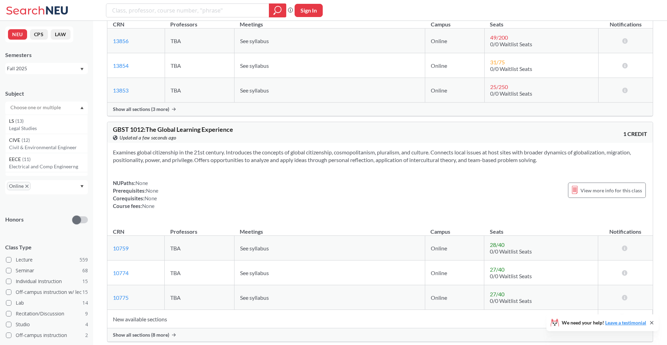
scroll to position [233, 0]
click at [32, 105] on input "text" at bounding box center [36, 107] width 58 height 8
type input "fin"
click at [19, 144] on p "Finance - CPS" at bounding box center [48, 145] width 78 height 7
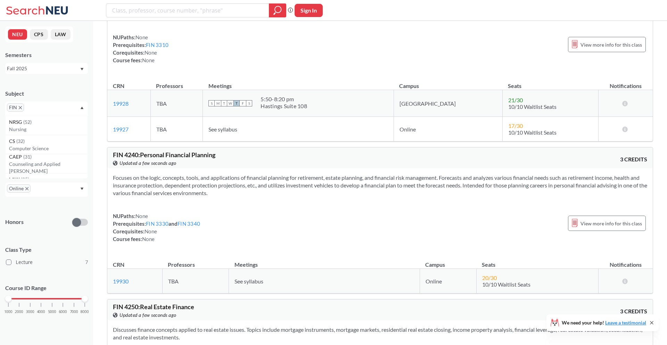
scroll to position [957, 0]
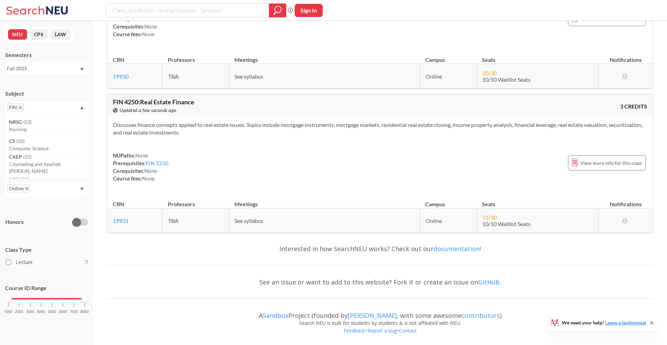
click at [20, 108] on icon "X to remove pill" at bounding box center [20, 107] width 3 height 3
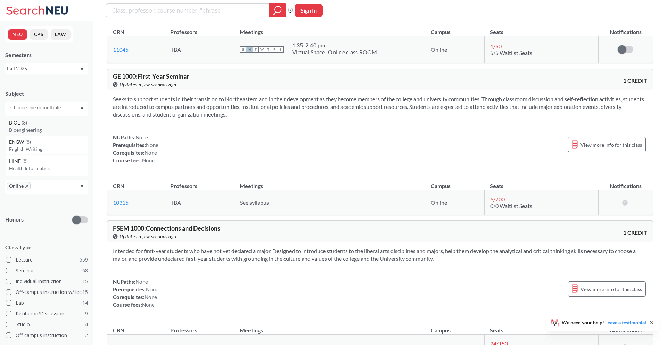
scroll to position [475, 0]
click at [30, 107] on input "text" at bounding box center [36, 107] width 58 height 8
type input "ds"
click at [23, 147] on p "Data Science" at bounding box center [48, 145] width 78 height 7
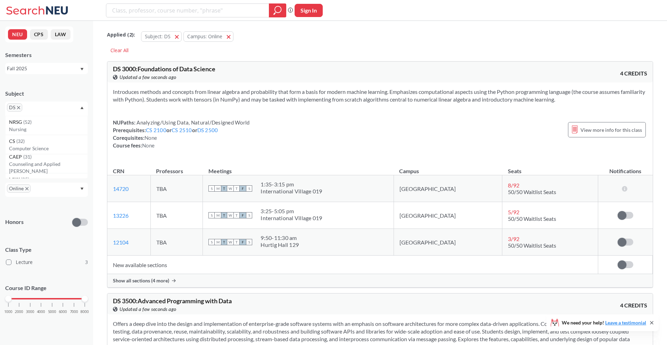
scroll to position [19, 0]
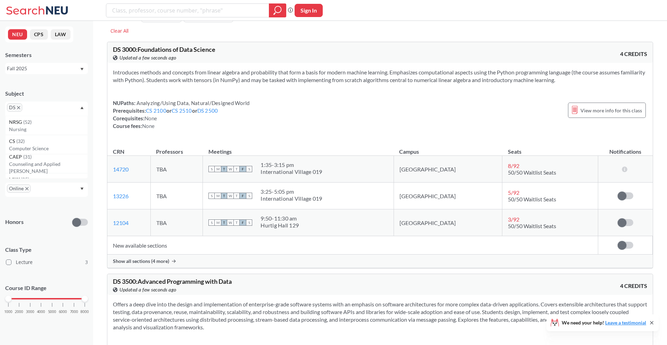
click at [164, 261] on span "Show all sections (4 more)" at bounding box center [141, 261] width 56 height 6
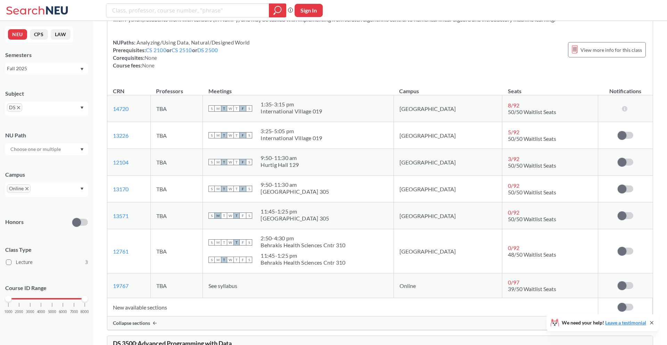
scroll to position [81, 0]
drag, startPoint x: 205, startPoint y: 286, endPoint x: 395, endPoint y: 296, distance: 190.3
click at [395, 296] on table "CRN Professors Meetings Campus Seats Notifications 14720 View this section on B…" at bounding box center [379, 197] width 545 height 236
click at [345, 280] on td "See syllabus" at bounding box center [298, 284] width 191 height 25
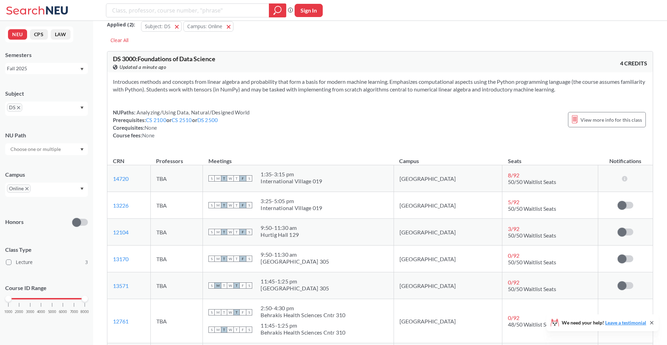
scroll to position [10, 0]
